Goal: Information Seeking & Learning: Understand process/instructions

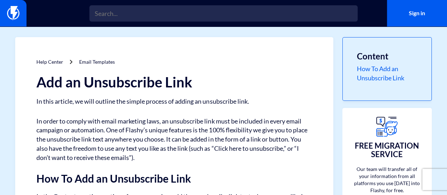
click at [379, 76] on link "How To Add an Unsubscribe Link" at bounding box center [387, 73] width 60 height 18
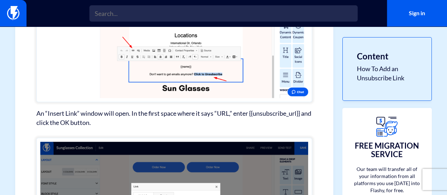
scroll to position [544, 0]
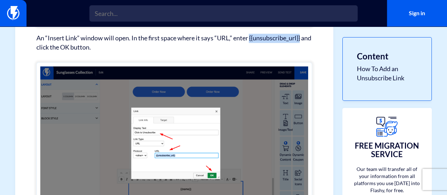
drag, startPoint x: 312, startPoint y: 36, endPoint x: 250, endPoint y: 38, distance: 61.2
click at [250, 38] on p "An “Insert Link” window will open. In the first space where it says “URL,” ente…" at bounding box center [174, 43] width 276 height 18
copy p "{{unsubscribe_url}}"
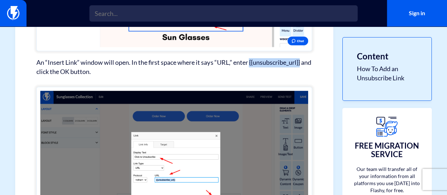
scroll to position [454, 0]
